Goal: Task Accomplishment & Management: Manage account settings

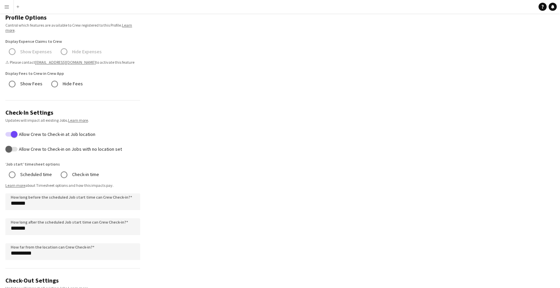
scroll to position [157, 0]
click at [75, 117] on link "Learn more" at bounding box center [78, 119] width 20 height 5
click at [3, 6] on button "Menu" at bounding box center [6, 6] width 13 height 13
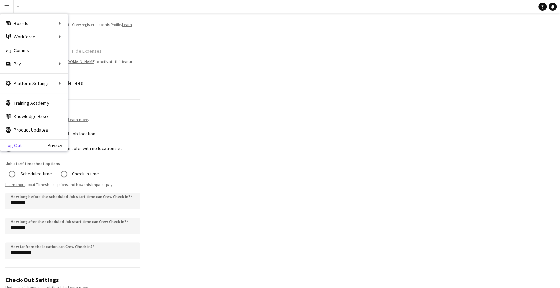
click at [13, 142] on link "Log Out" at bounding box center [10, 144] width 21 height 5
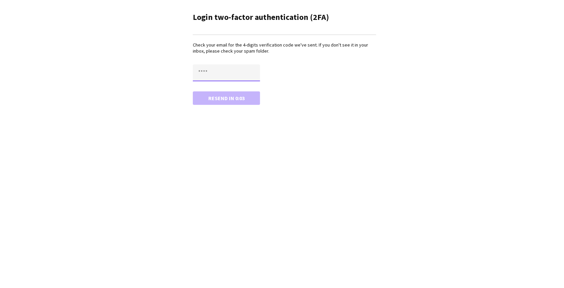
click at [208, 70] on input "text" at bounding box center [226, 72] width 67 height 17
type input "****"
click at [193, 91] on button "Confirm" at bounding box center [226, 97] width 67 height 13
